Goal: Find specific page/section

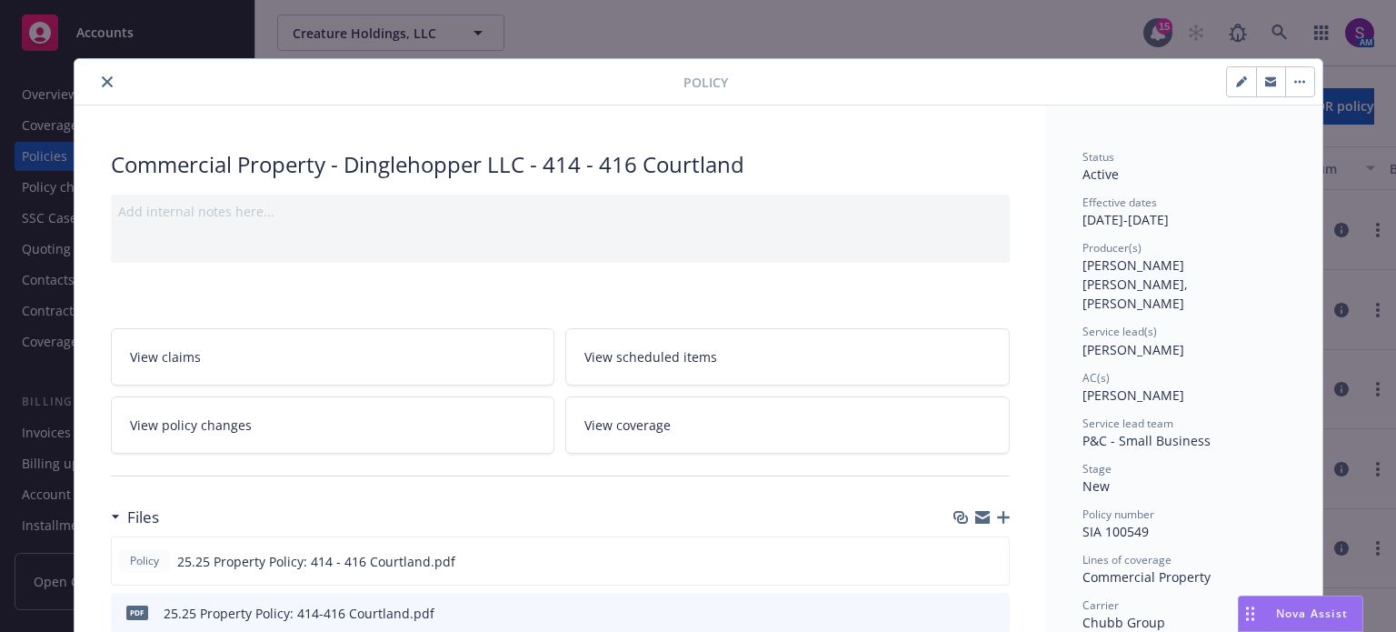
click at [96, 80] on button "close" at bounding box center [107, 82] width 22 height 22
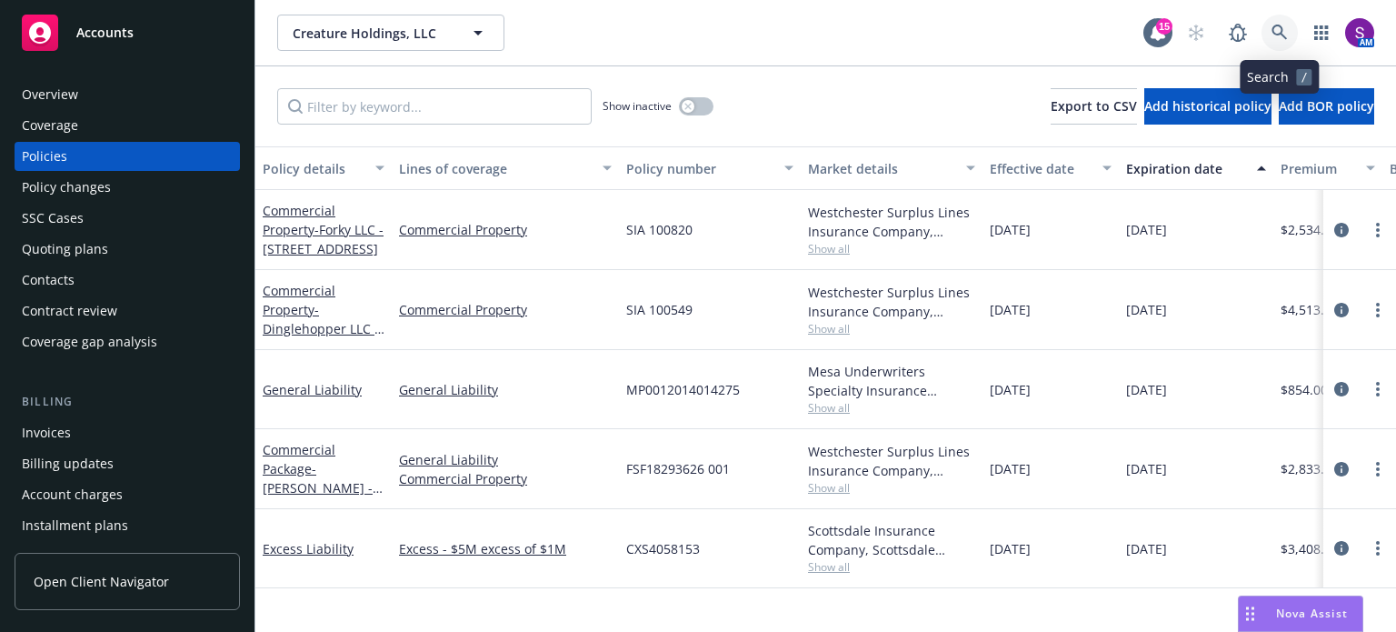
click at [1271, 37] on icon at bounding box center [1279, 33] width 16 height 16
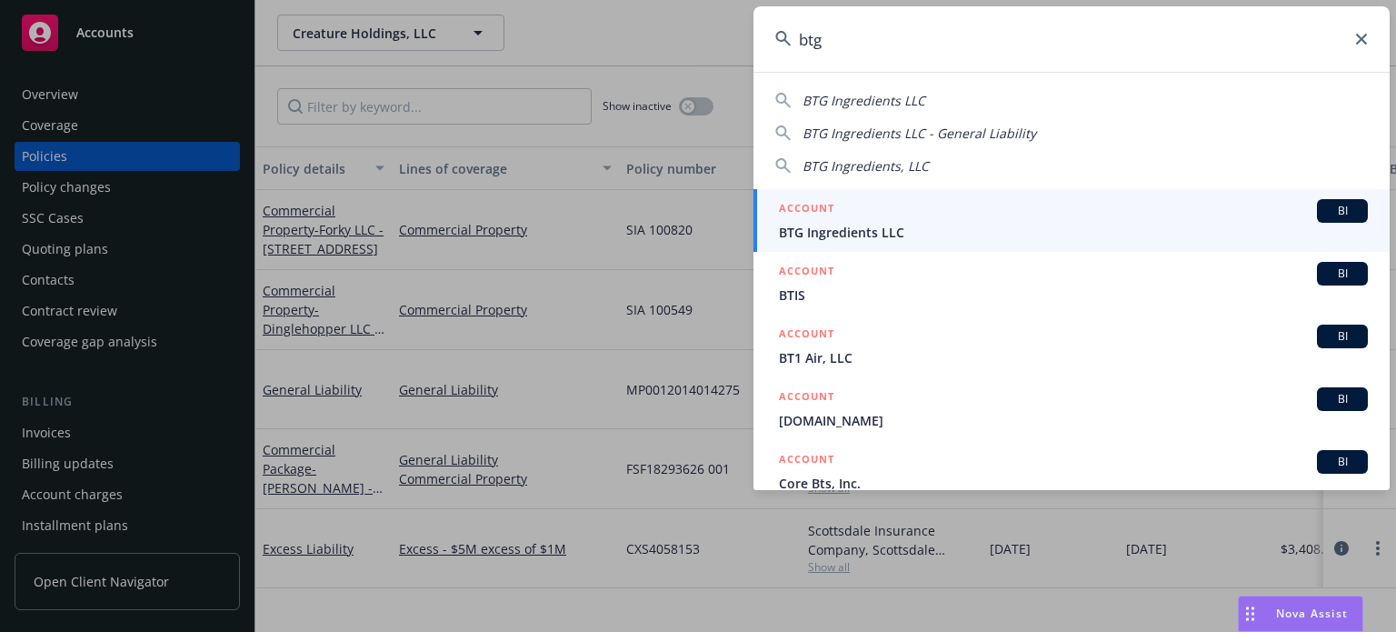
type input "btg"
click at [881, 217] on div "ACCOUNT BI" at bounding box center [1073, 211] width 589 height 24
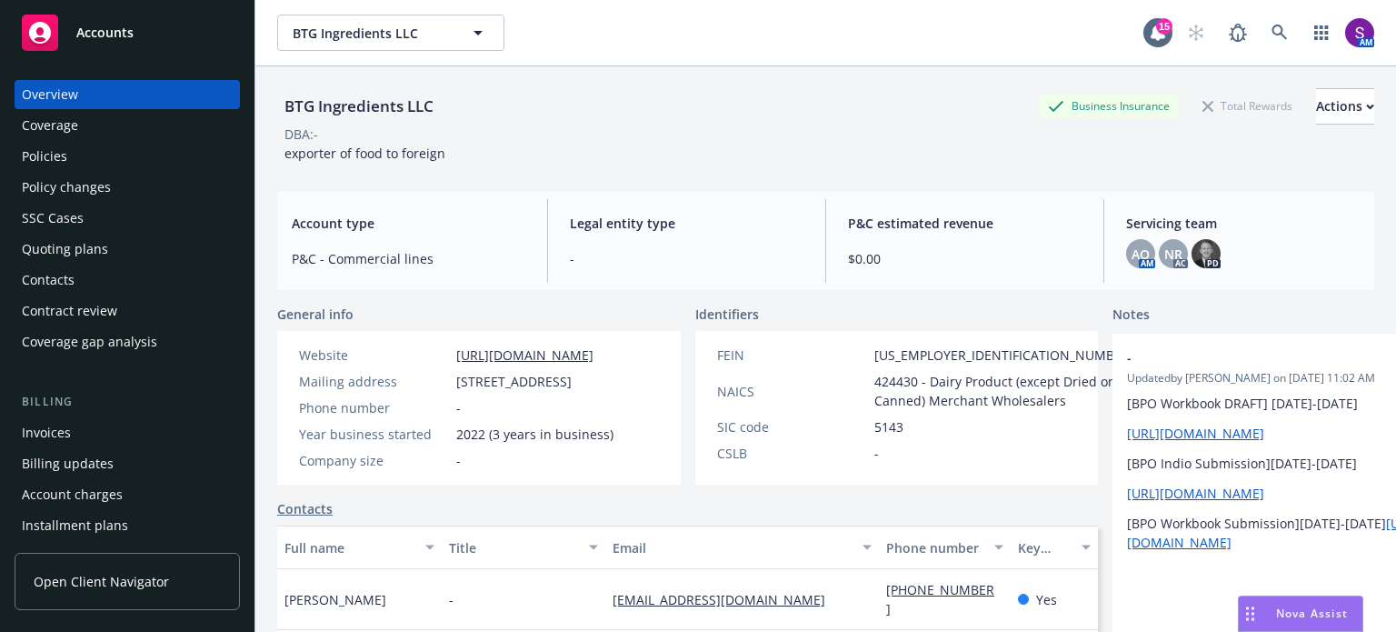
click at [58, 153] on div "Policies" at bounding box center [44, 156] width 45 height 29
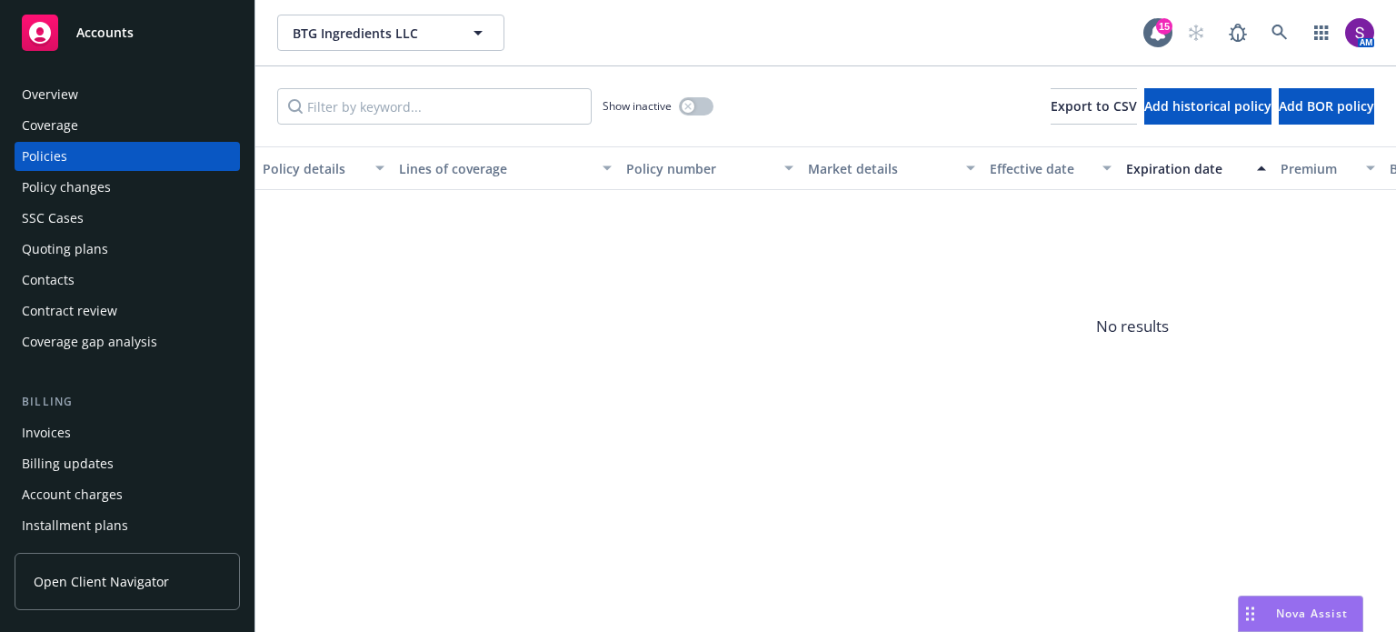
click at [80, 90] on div "Overview" at bounding box center [127, 94] width 211 height 29
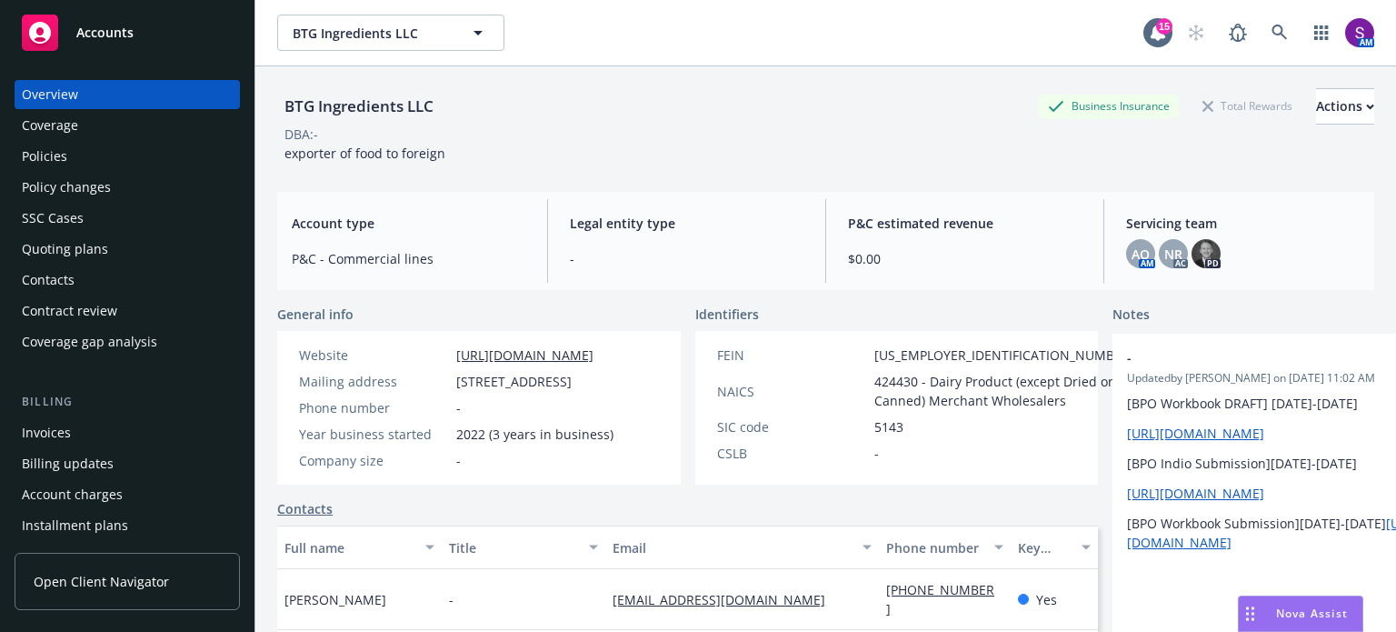
click at [59, 167] on div "Policies" at bounding box center [44, 156] width 45 height 29
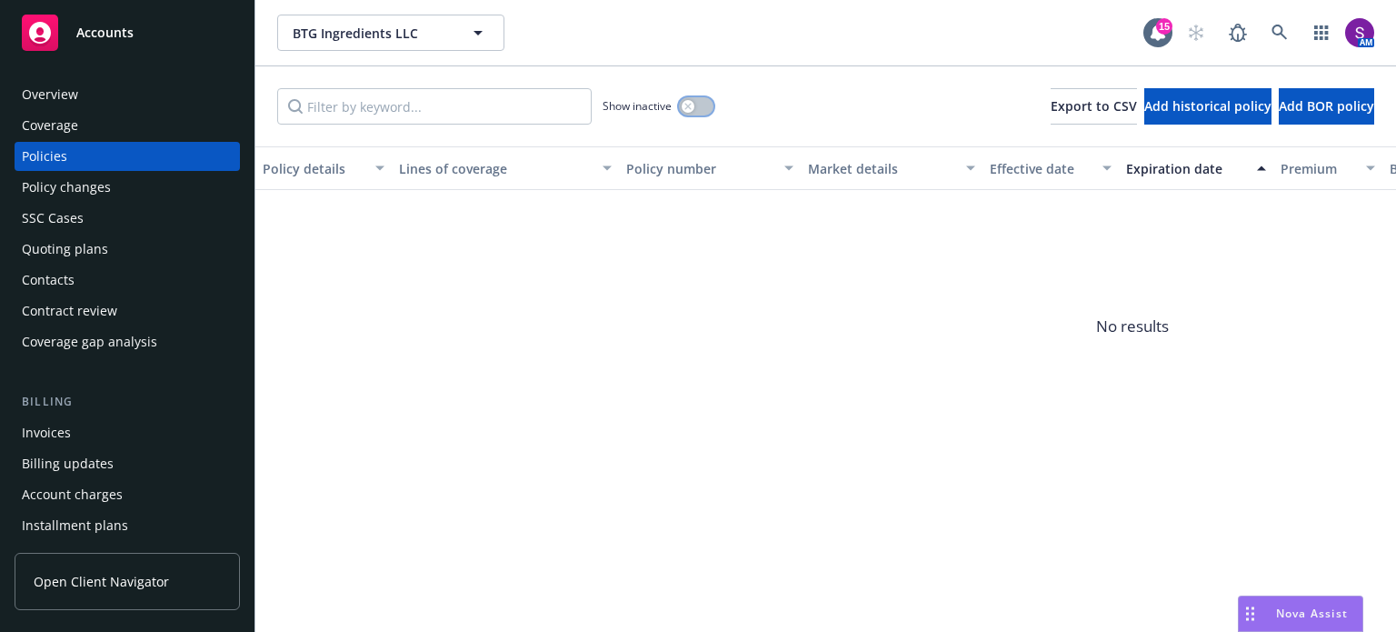
click at [695, 103] on button "button" at bounding box center [696, 106] width 35 height 18
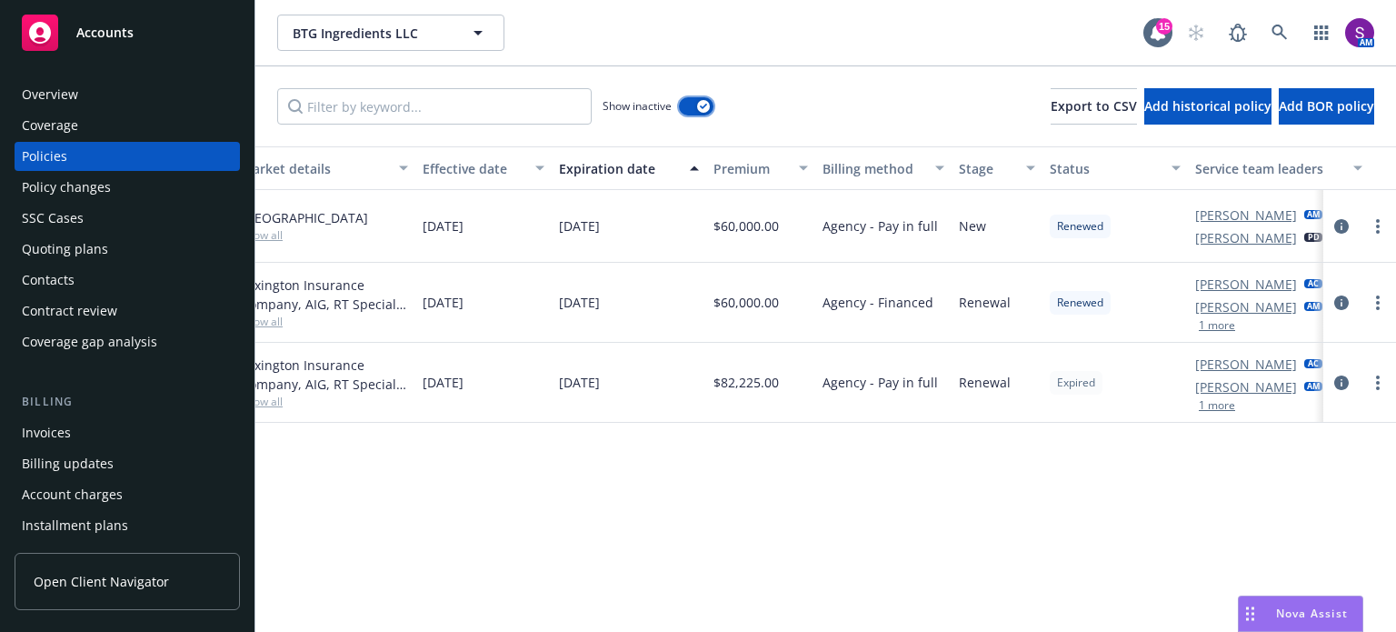
scroll to position [0, 613]
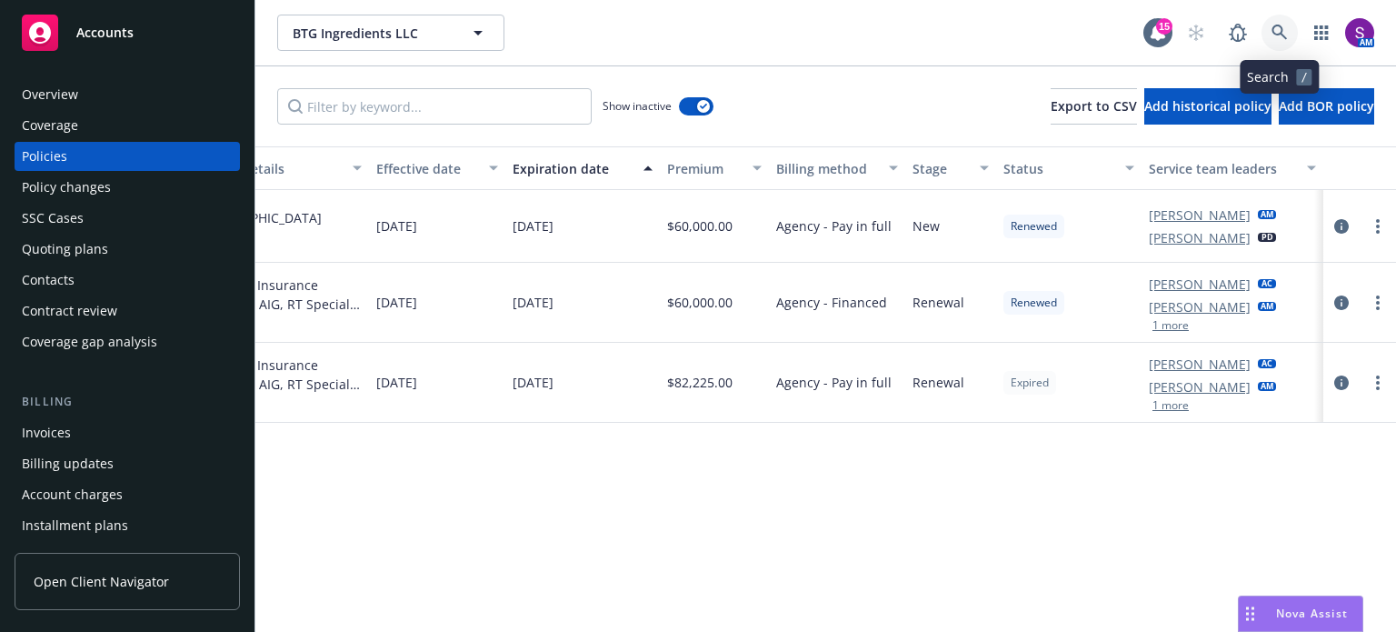
click at [1274, 32] on icon at bounding box center [1279, 33] width 16 height 16
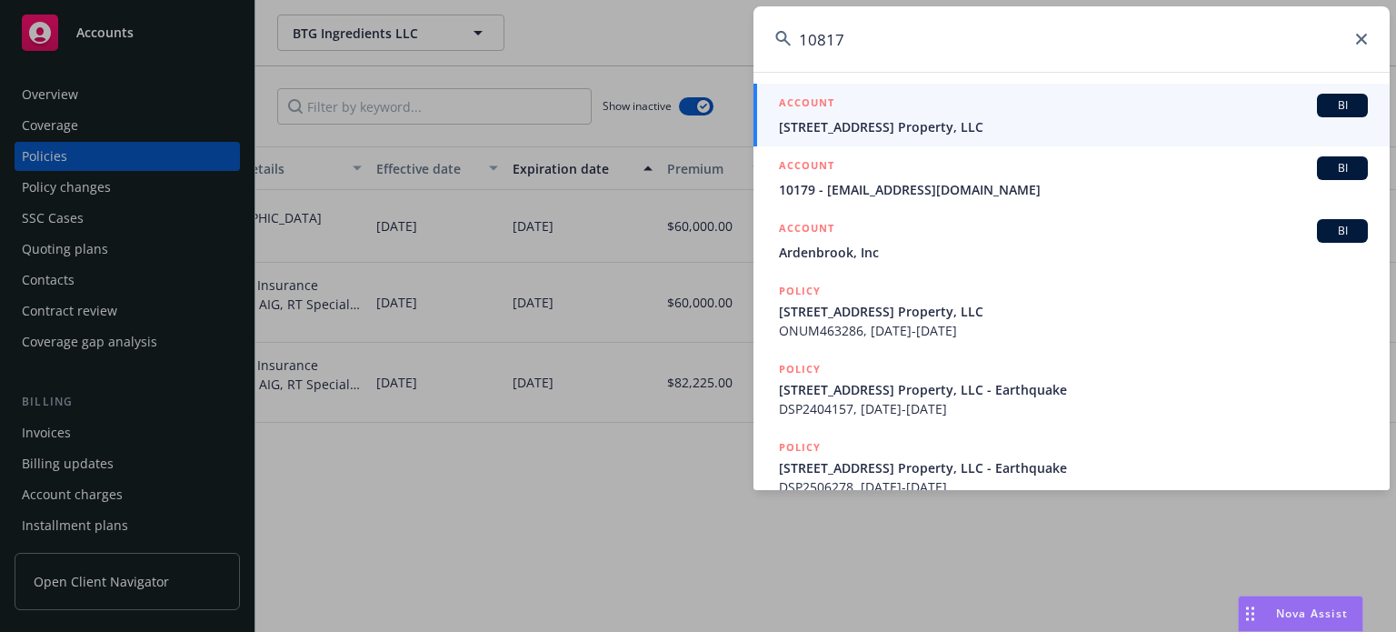
type input "10817"
click at [953, 134] on span "[STREET_ADDRESS] Property, LLC" at bounding box center [1073, 126] width 589 height 19
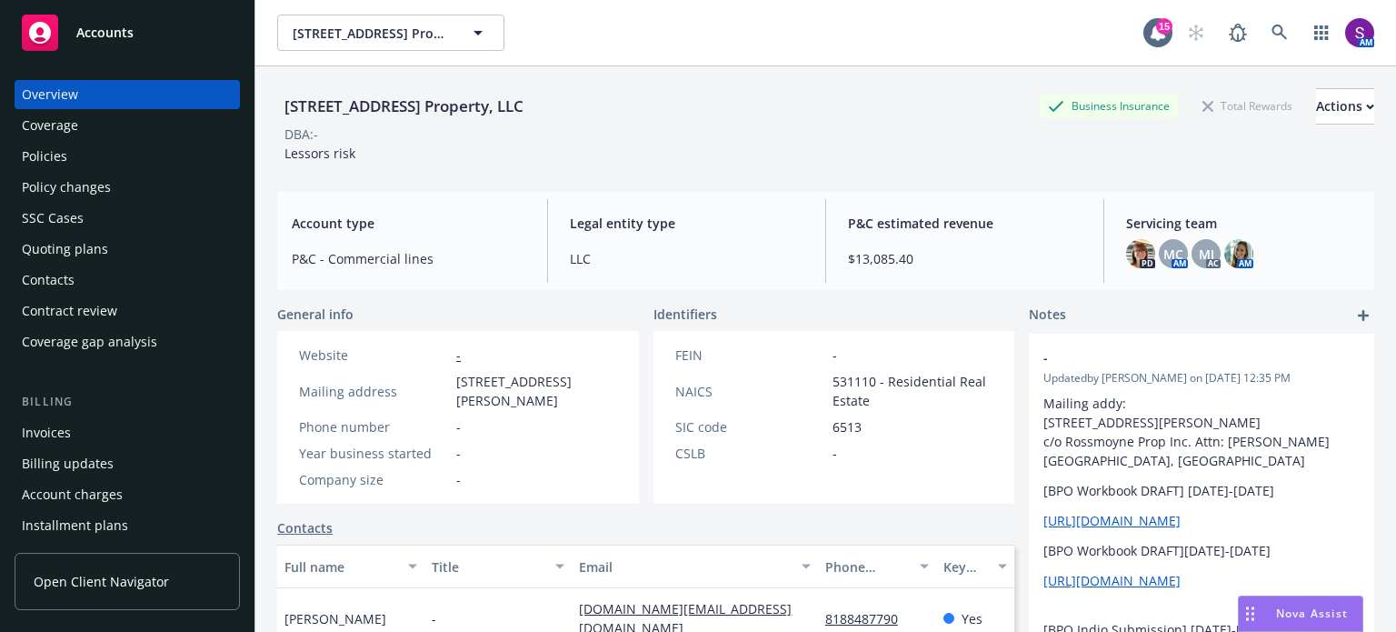
click at [113, 163] on div "Policies" at bounding box center [127, 156] width 211 height 29
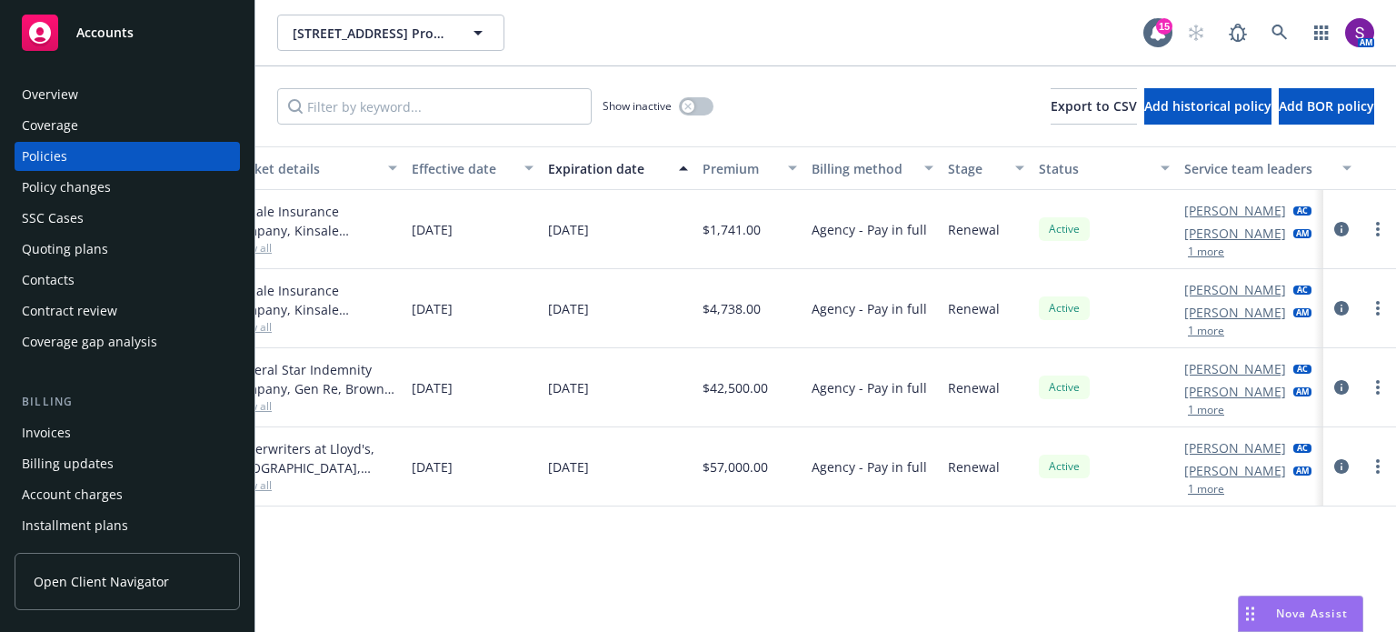
scroll to position [0, 613]
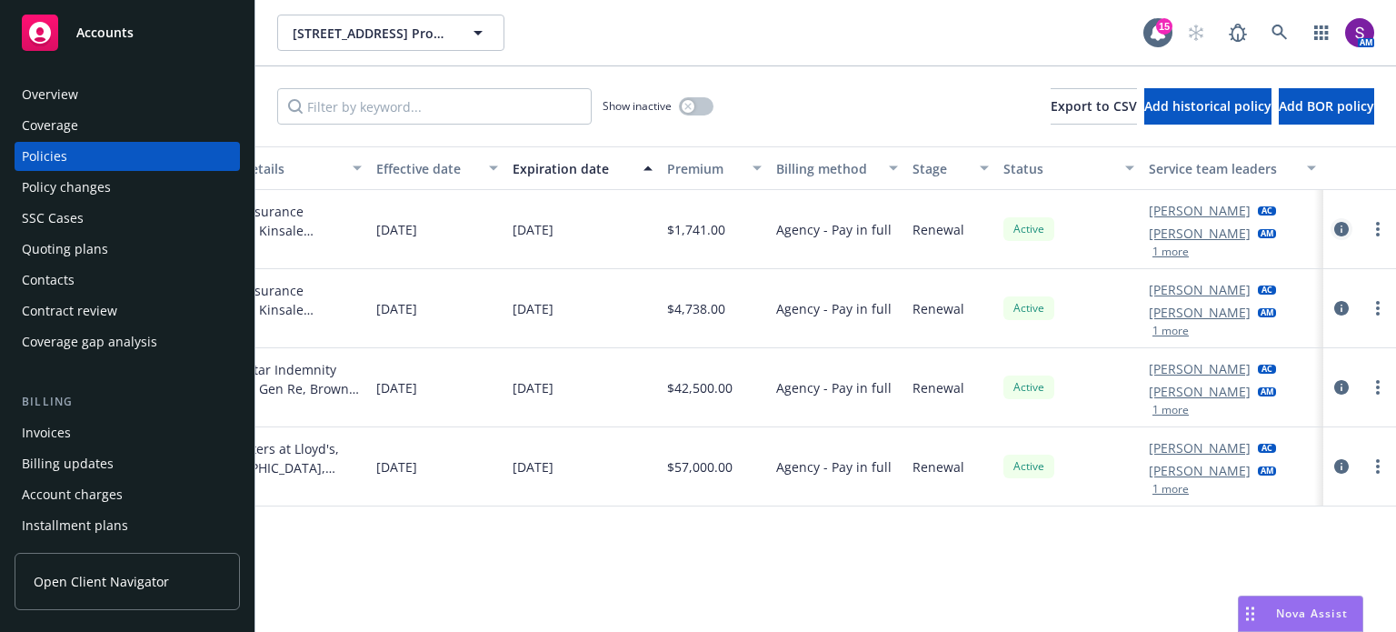
click at [1342, 224] on icon "circleInformation" at bounding box center [1341, 229] width 15 height 15
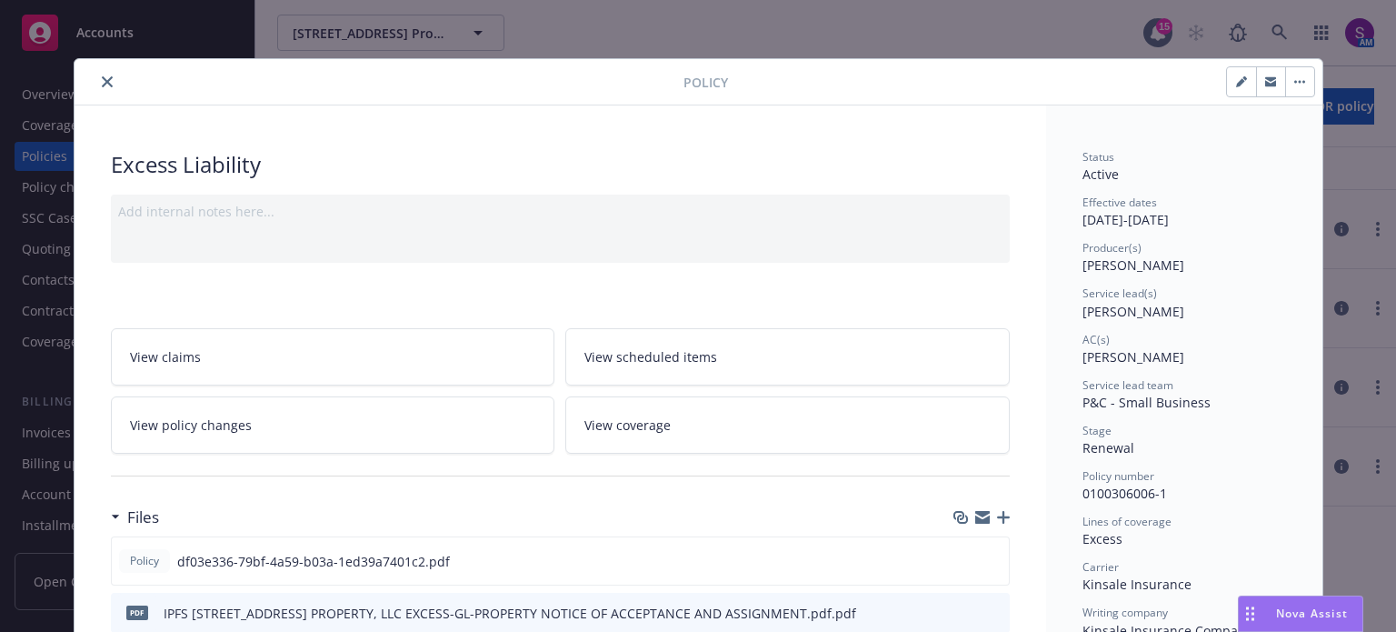
click at [102, 82] on icon "close" at bounding box center [107, 81] width 11 height 11
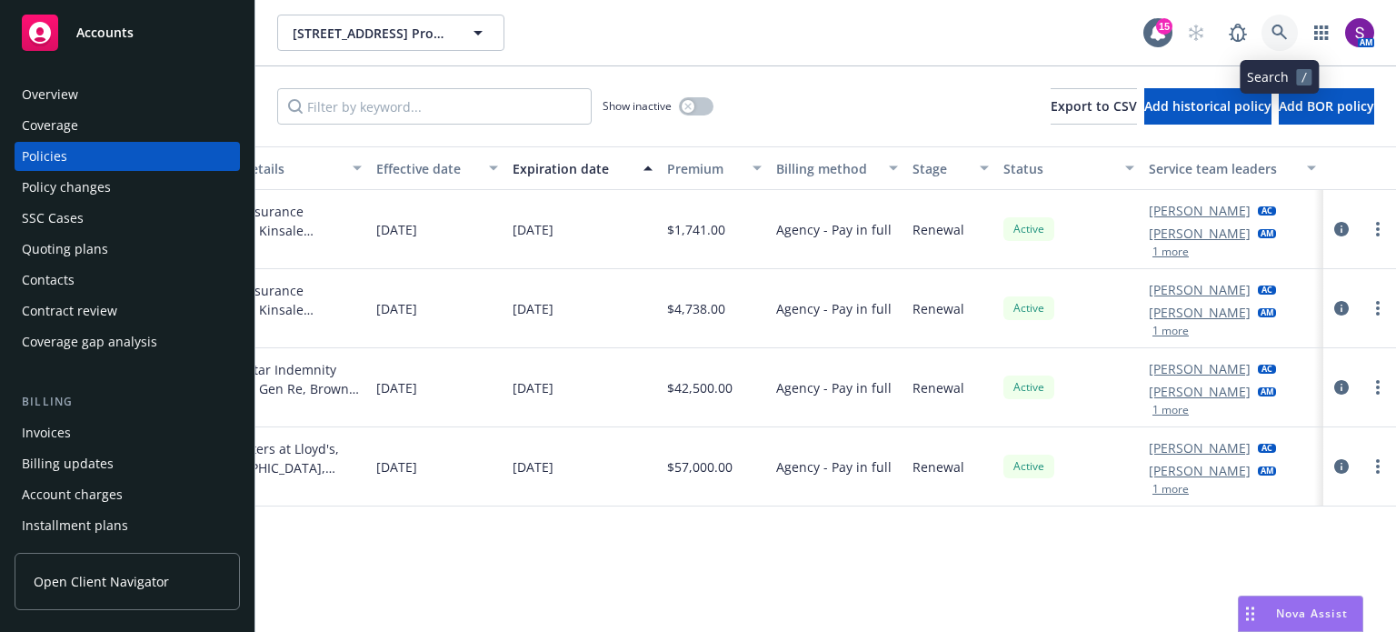
click at [1280, 42] on link at bounding box center [1279, 33] width 36 height 36
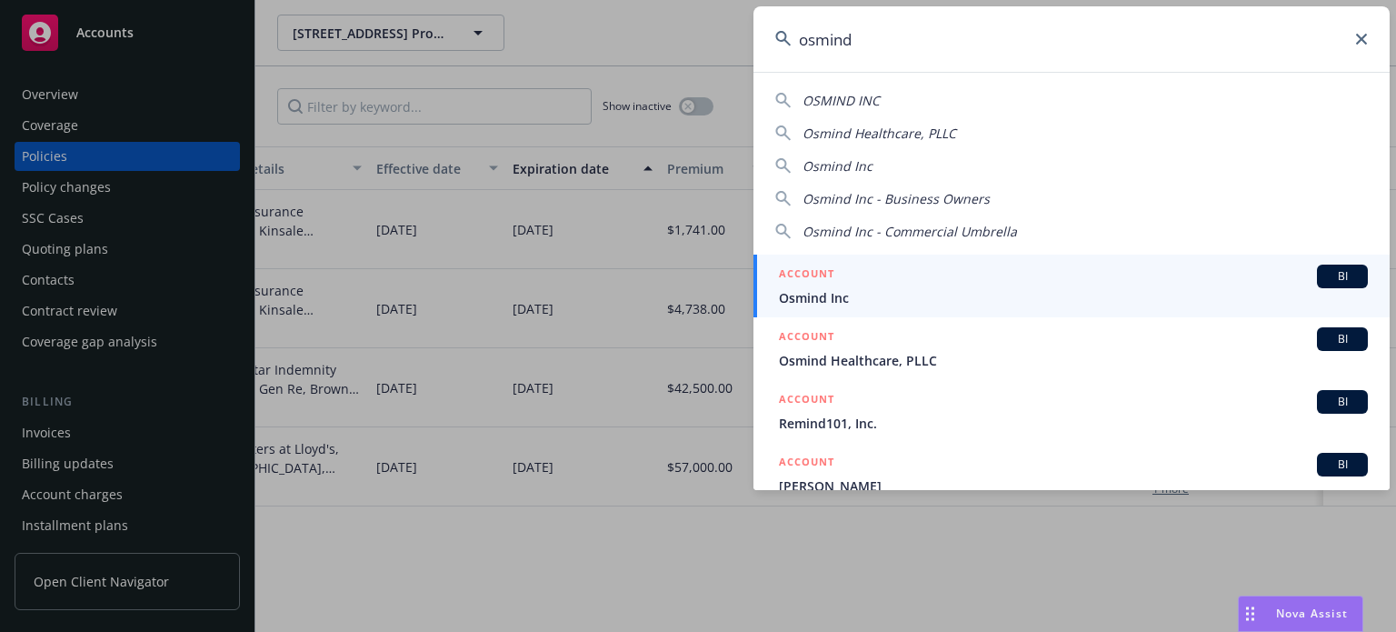
click at [869, 137] on span "Osmind Healthcare, PLLC" at bounding box center [879, 132] width 154 height 17
type input "Osmind Healthcare, PLLC"
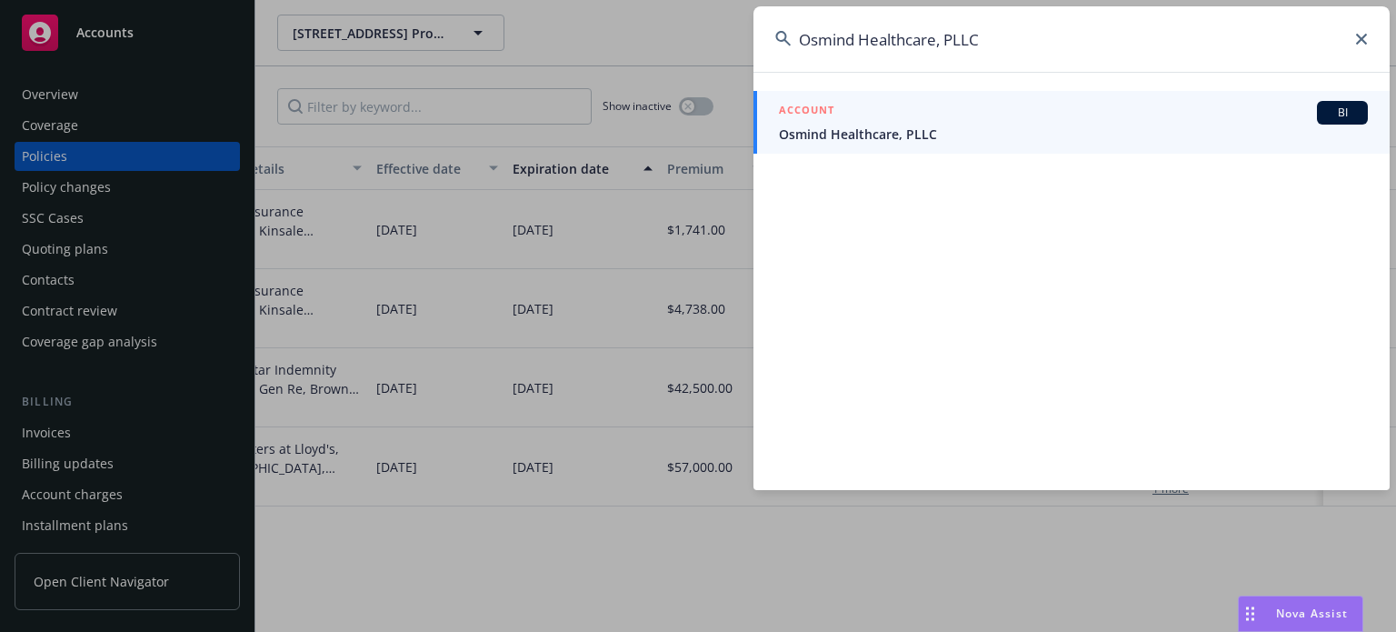
click at [872, 136] on span "Osmind Healthcare, PLLC" at bounding box center [1073, 133] width 589 height 19
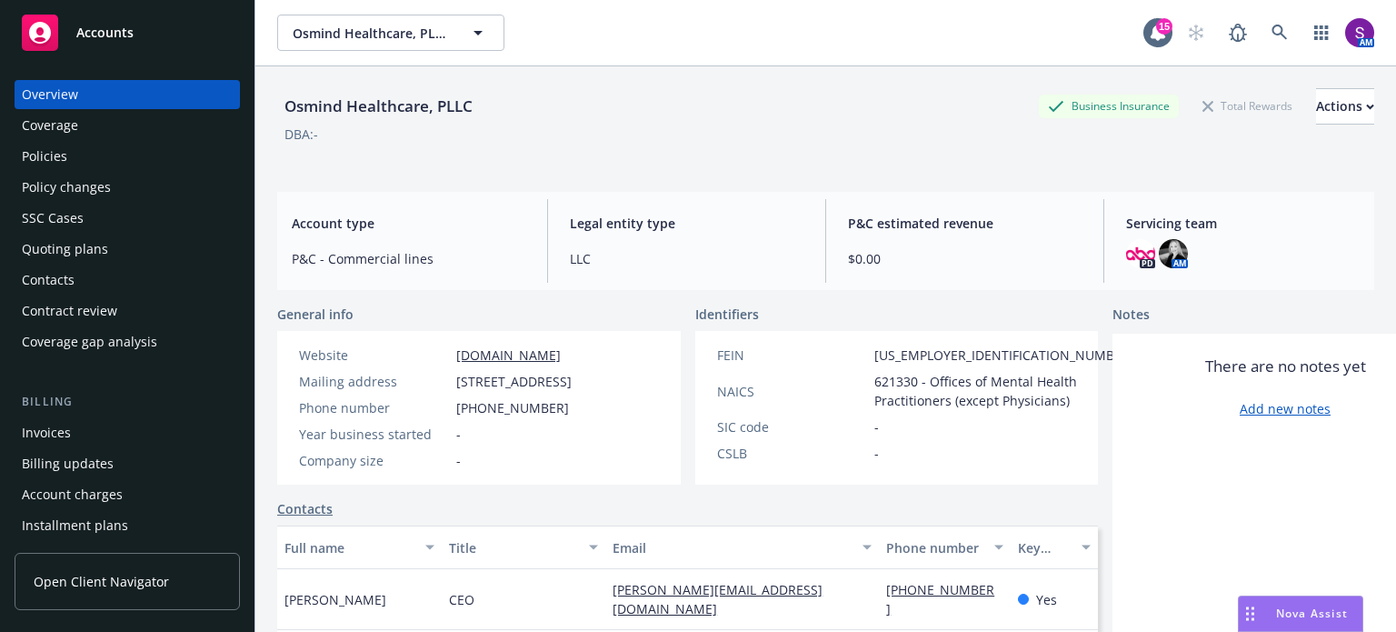
click at [52, 147] on div "Policies" at bounding box center [44, 156] width 45 height 29
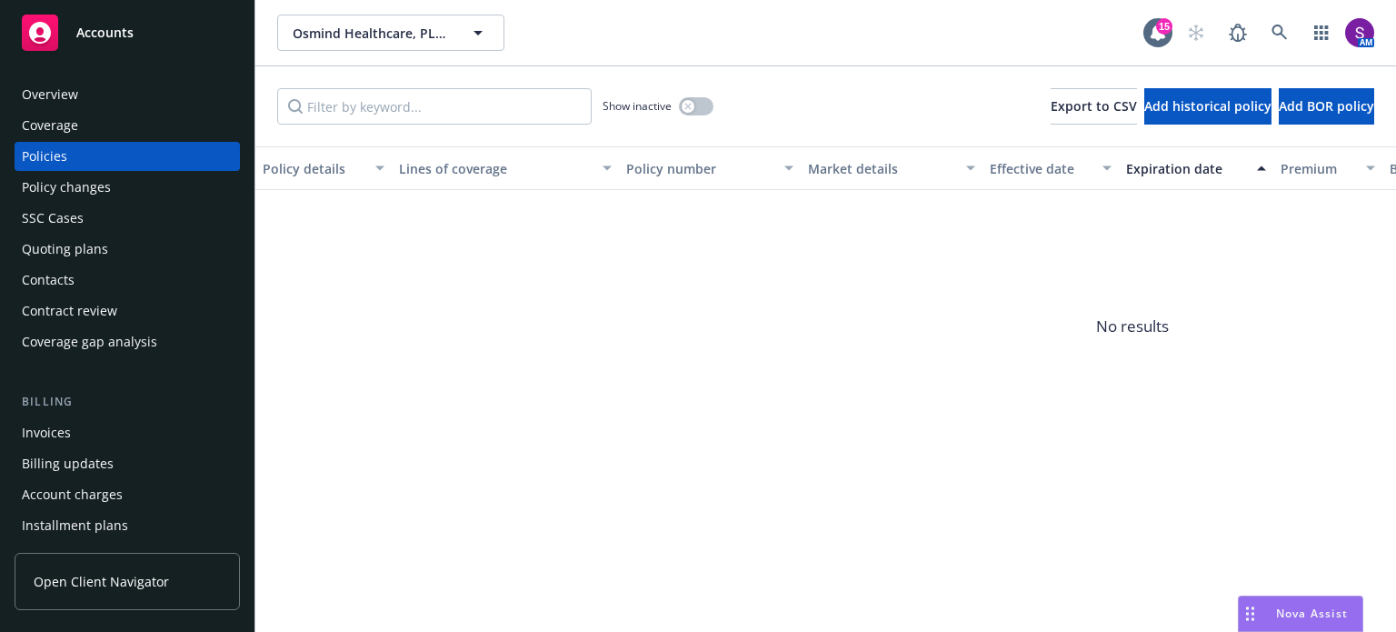
click at [134, 95] on div "Overview" at bounding box center [127, 94] width 211 height 29
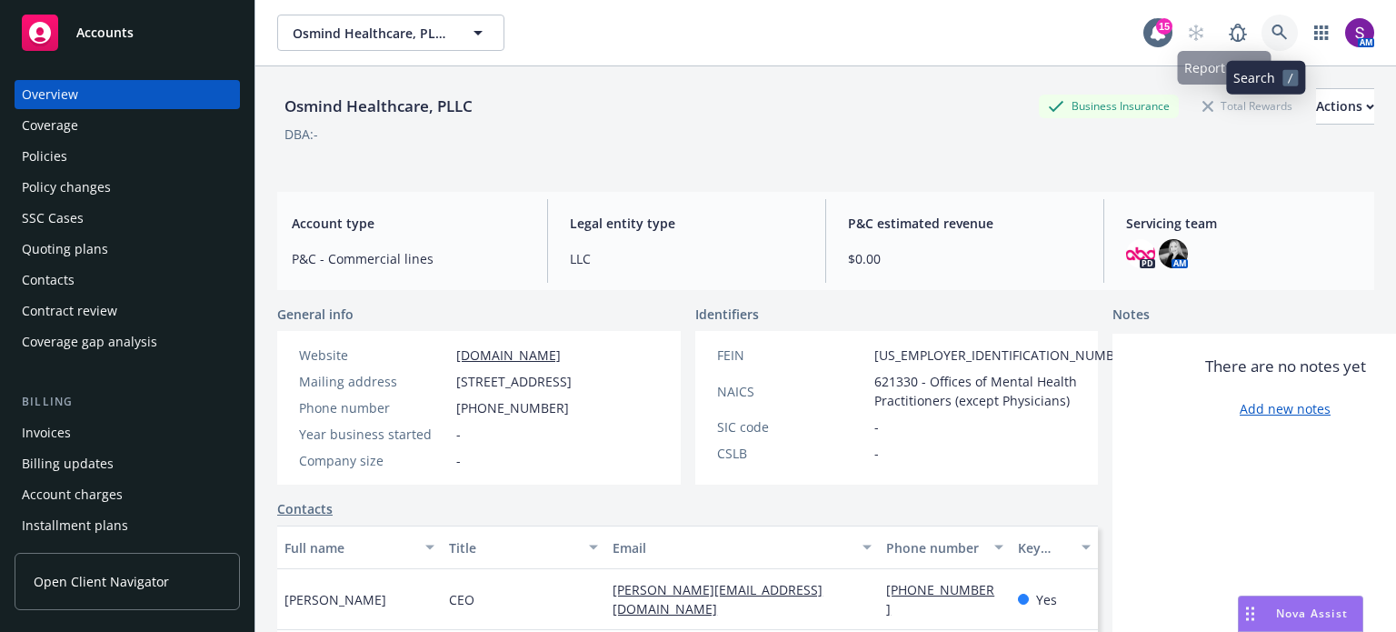
click at [1271, 40] on icon at bounding box center [1279, 33] width 16 height 16
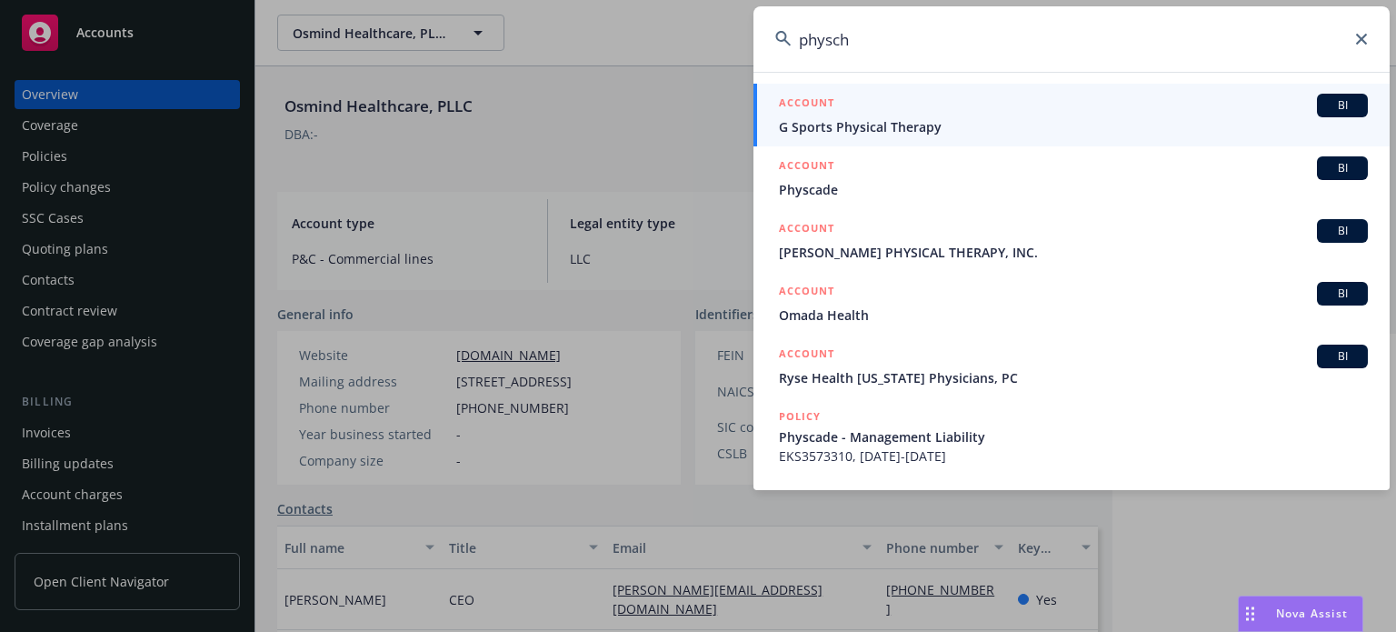
drag, startPoint x: 825, startPoint y: 45, endPoint x: 749, endPoint y: 41, distance: 76.4
click at [749, 41] on div "physch ACCOUNT BI G Sports Physical Therapy ACCOUNT BI Physcade ACCOUNT BI [PER…" at bounding box center [698, 316] width 1396 height 632
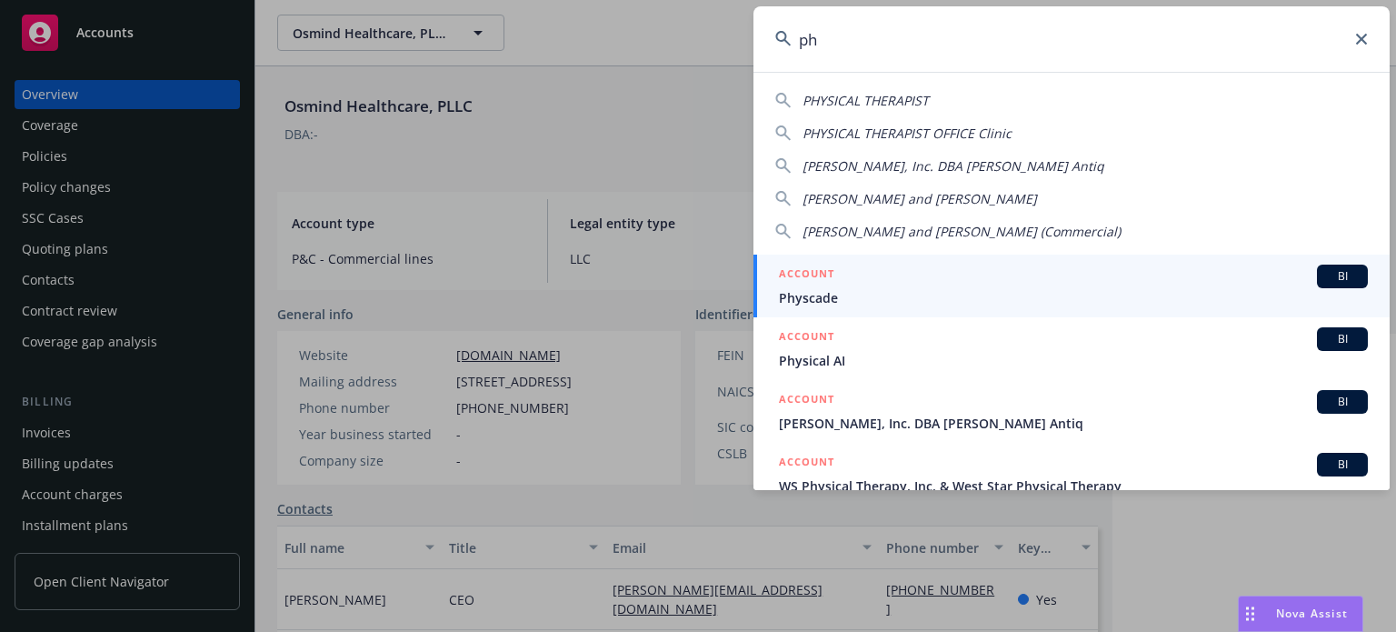
type input "p"
